Goal: Task Accomplishment & Management: Manage account settings

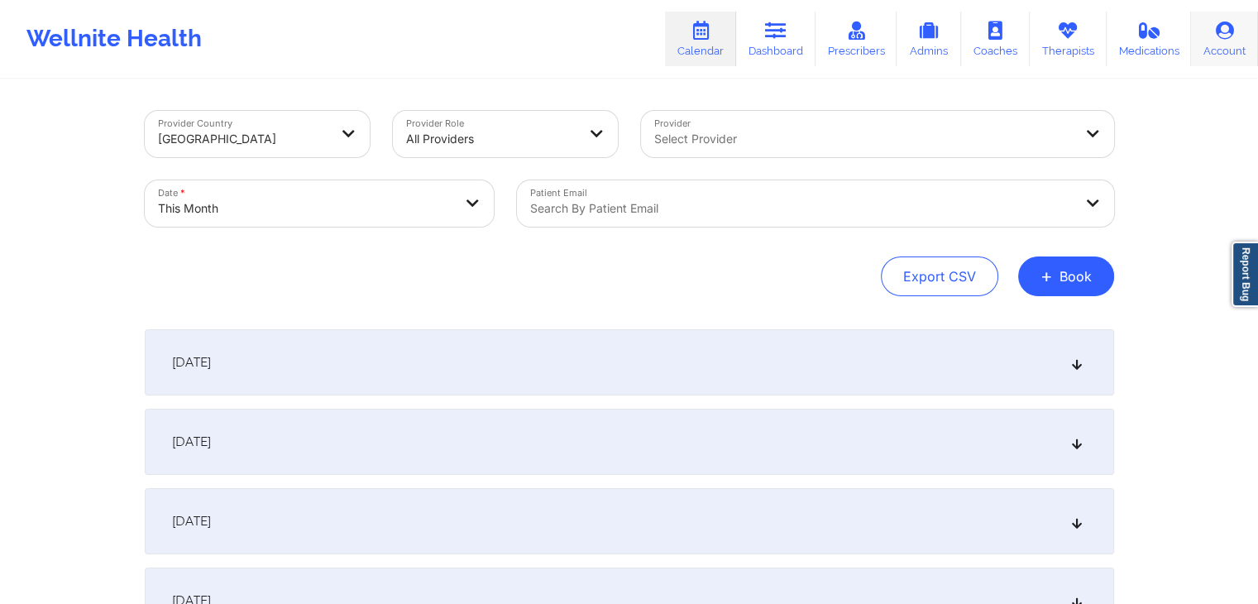
click at [1201, 49] on link "Account" at bounding box center [1224, 39] width 67 height 55
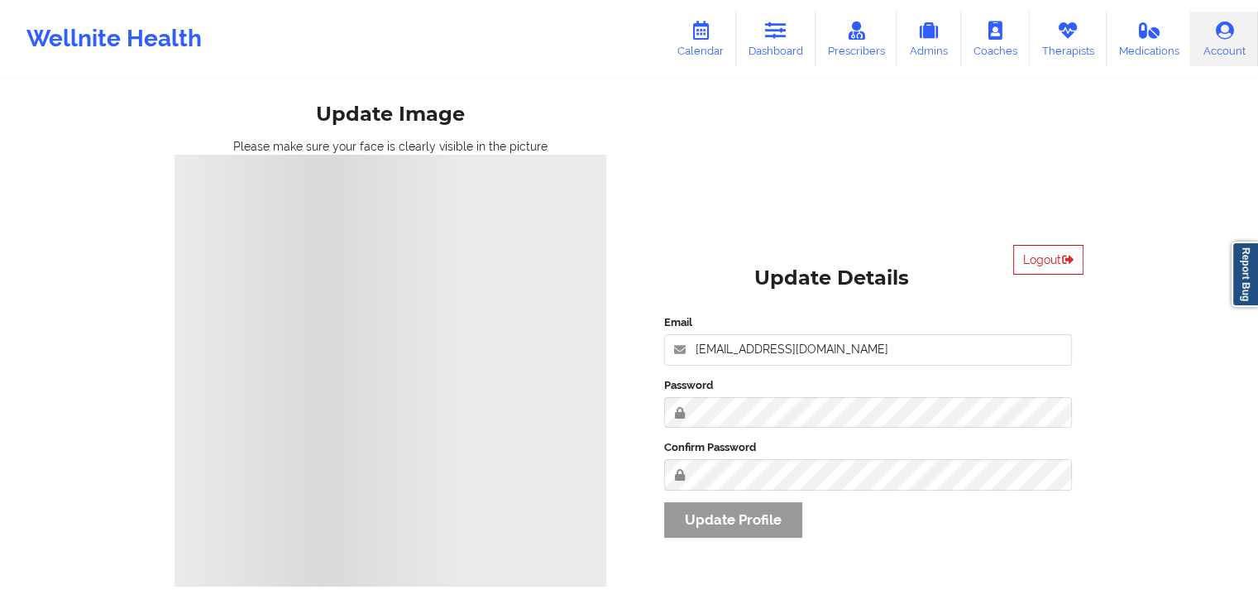
click at [1065, 257] on icon at bounding box center [1067, 259] width 14 height 10
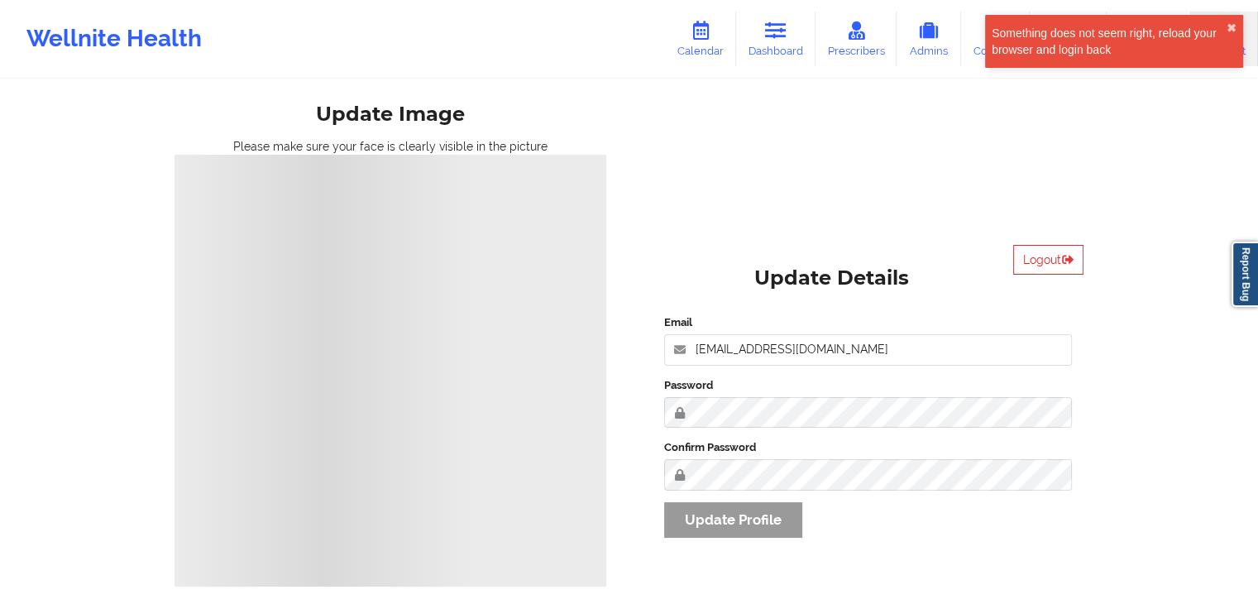
click at [808, 170] on div "Update Image Please make sure your face is clearly visible in the picture Uploa…" at bounding box center [628, 362] width 955 height 725
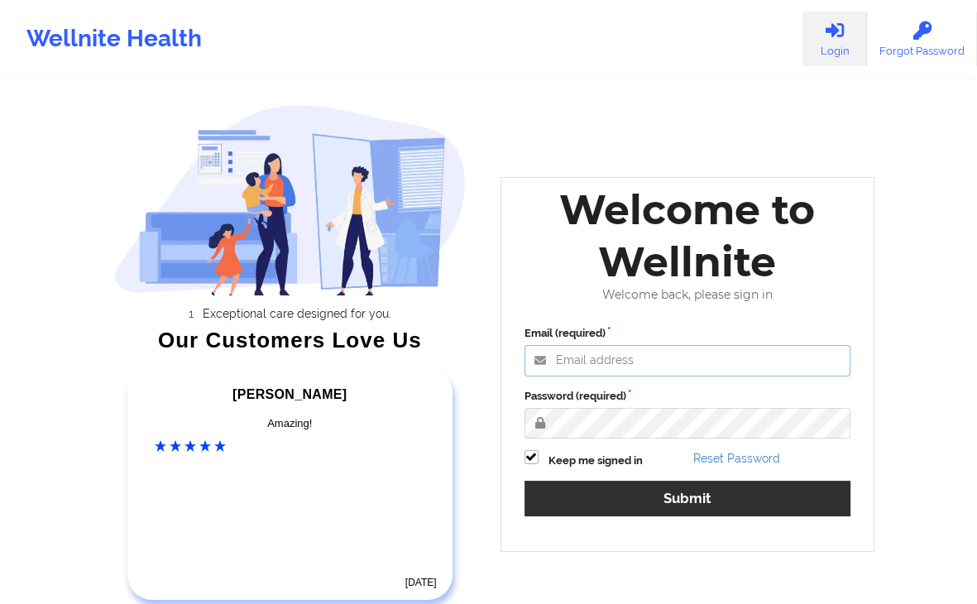
type input "[EMAIL_ADDRESS][DOMAIN_NAME]"
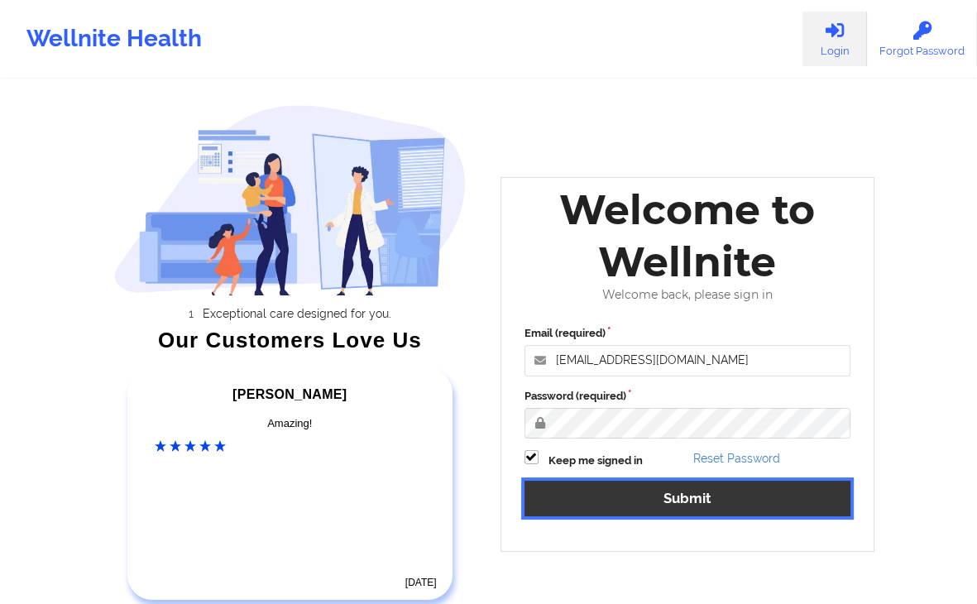
click at [713, 501] on button "Submit" at bounding box center [687, 499] width 327 height 36
